Goal: Task Accomplishment & Management: Complete application form

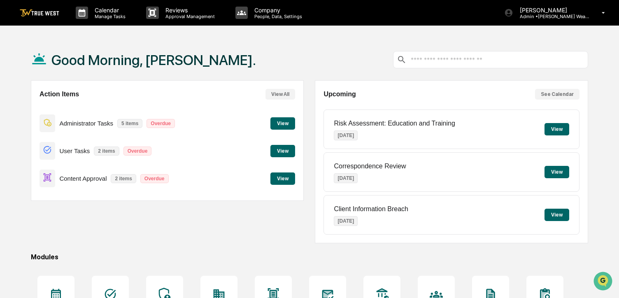
click at [278, 182] on button "View" at bounding box center [282, 178] width 25 height 12
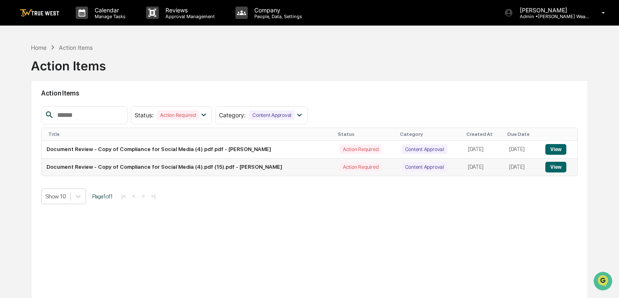
click at [563, 167] on button "View" at bounding box center [555, 167] width 21 height 11
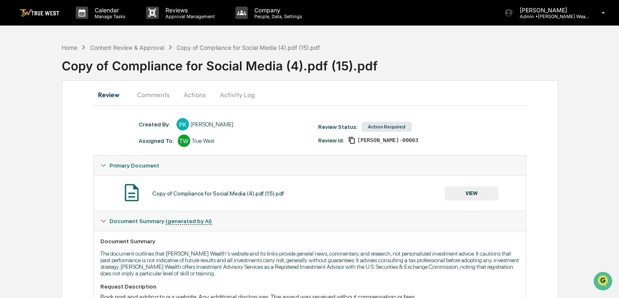
click at [483, 194] on button "VIEW" at bounding box center [471, 193] width 53 height 14
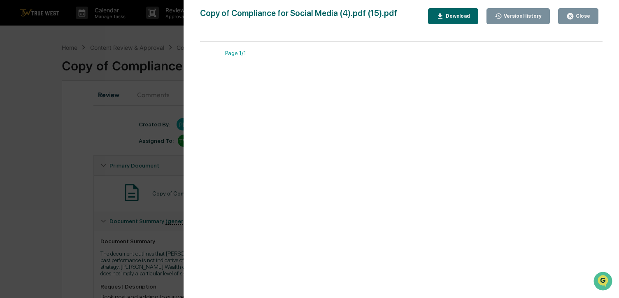
click at [354, 148] on div at bounding box center [401, 161] width 361 height 203
click at [581, 19] on div "Close" at bounding box center [582, 16] width 16 height 6
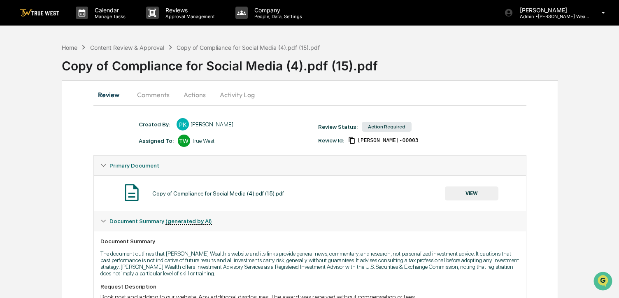
click at [186, 96] on button "Actions" at bounding box center [194, 95] width 37 height 20
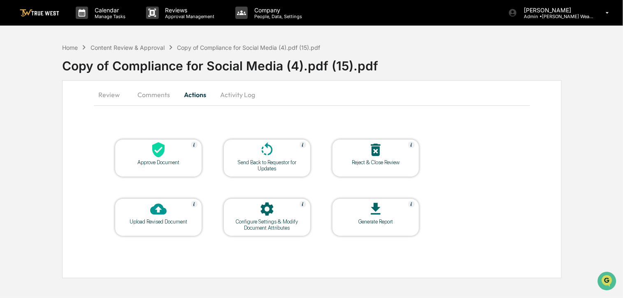
click at [162, 157] on icon at bounding box center [158, 149] width 16 height 16
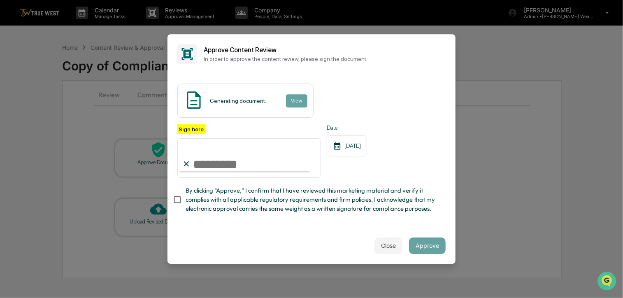
click at [212, 209] on span "By clicking "Approve," I confirm that I have reviewed this marketing material a…" at bounding box center [311, 200] width 253 height 28
click at [211, 175] on input "Sign here" at bounding box center [249, 157] width 144 height 39
type input "**********"
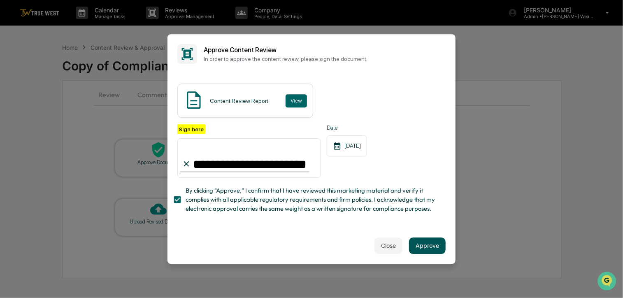
click at [422, 243] on button "Approve" at bounding box center [427, 245] width 37 height 16
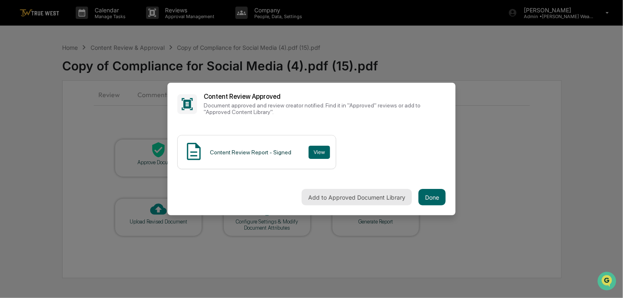
click at [359, 192] on button "Add to Approved Document Library" at bounding box center [356, 197] width 110 height 16
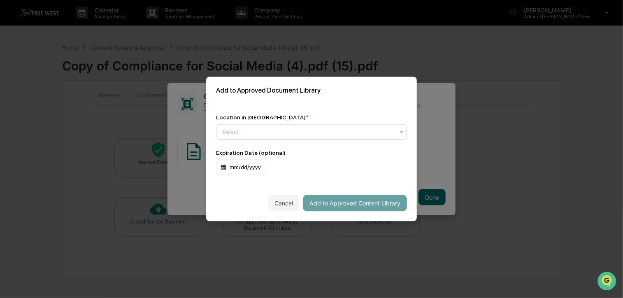
click at [335, 137] on div "Select..." at bounding box center [308, 132] width 180 height 12
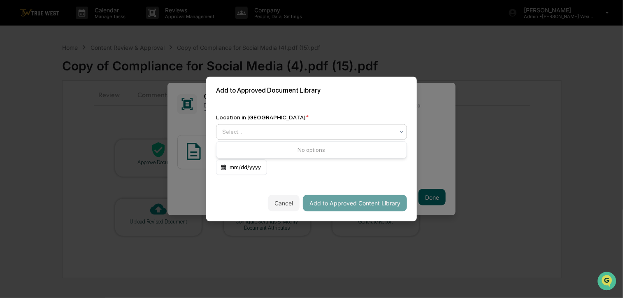
click at [364, 115] on div "Location in Library *" at bounding box center [311, 117] width 191 height 7
click at [385, 133] on div at bounding box center [308, 132] width 172 height 8
click at [401, 129] on icon at bounding box center [401, 132] width 7 height 7
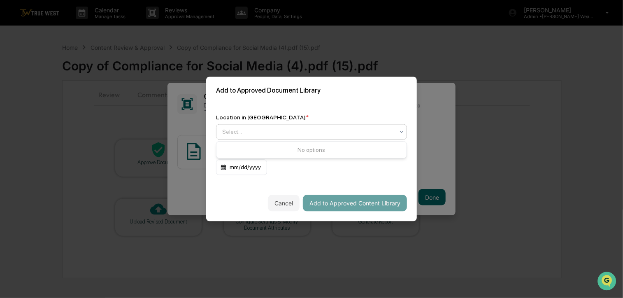
click at [400, 133] on icon at bounding box center [401, 132] width 7 height 7
click at [398, 128] on div "Select..." at bounding box center [308, 132] width 180 height 12
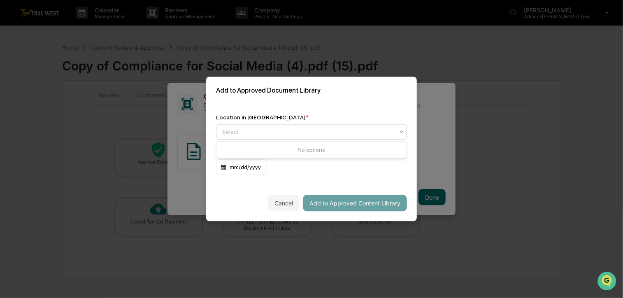
click at [398, 128] on div "Select..." at bounding box center [308, 132] width 180 height 12
click at [384, 94] on div "Add to Approved Document Library" at bounding box center [311, 91] width 211 height 28
click at [400, 130] on icon at bounding box center [401, 132] width 7 height 7
click at [401, 130] on icon at bounding box center [401, 132] width 7 height 7
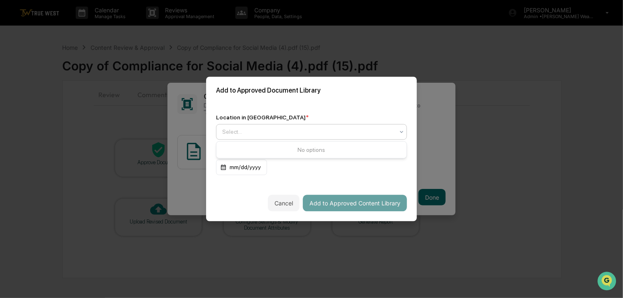
click at [401, 130] on icon at bounding box center [401, 132] width 7 height 7
click at [378, 118] on div "Location in Library *" at bounding box center [311, 117] width 191 height 7
click at [369, 128] on div at bounding box center [308, 132] width 172 height 8
click at [342, 146] on div "Approved Content Library" at bounding box center [311, 151] width 190 height 16
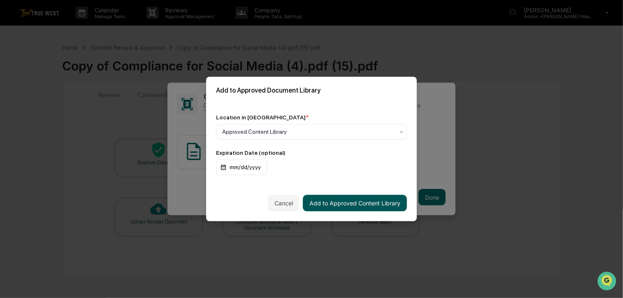
click at [335, 202] on button "Add to Approved Content Library" at bounding box center [355, 203] width 104 height 16
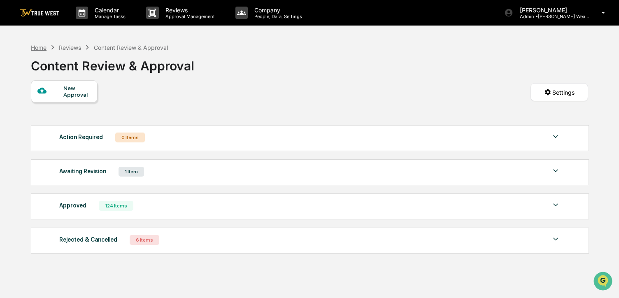
click at [41, 46] on div "Home" at bounding box center [39, 47] width 16 height 7
